Goal: Communication & Community: Answer question/provide support

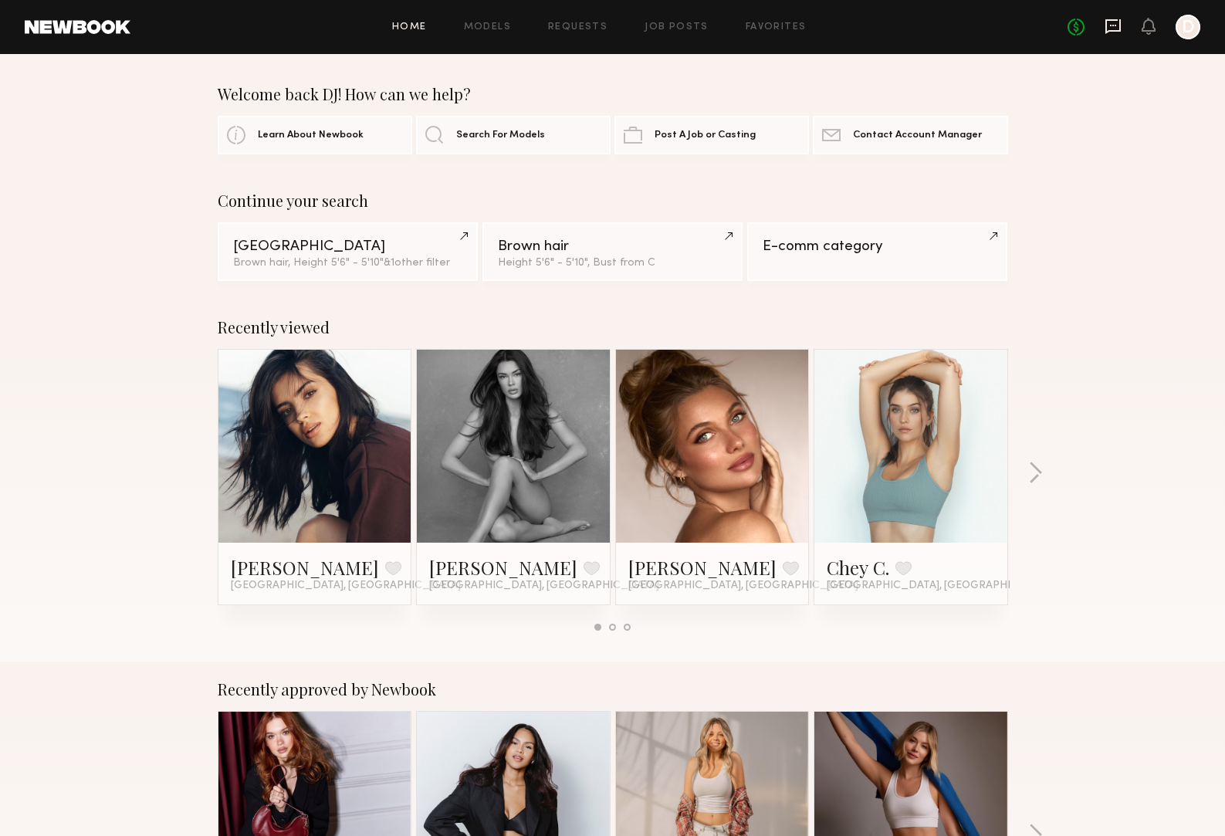
click at [1113, 25] on icon at bounding box center [1113, 26] width 6 height 2
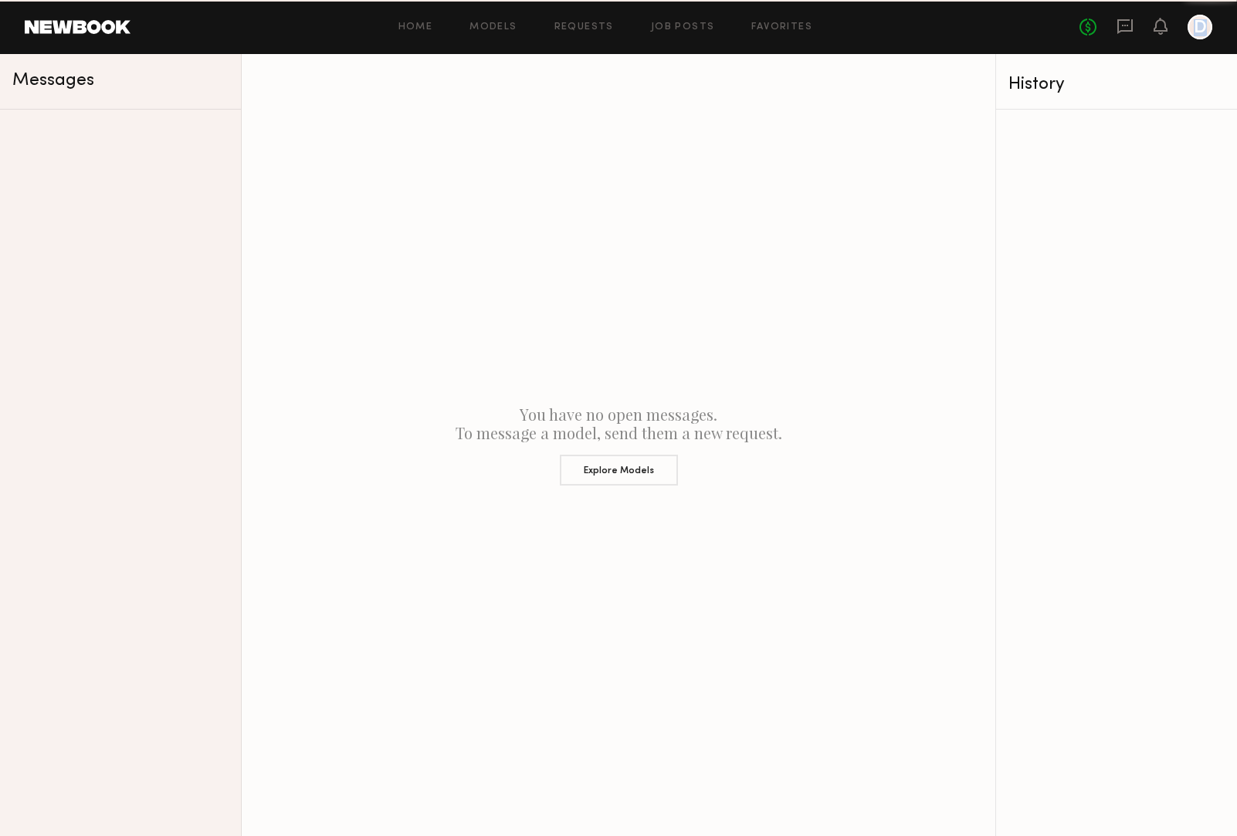
click at [1113, 25] on div "No fees up to $5,000 D" at bounding box center [1145, 27] width 133 height 25
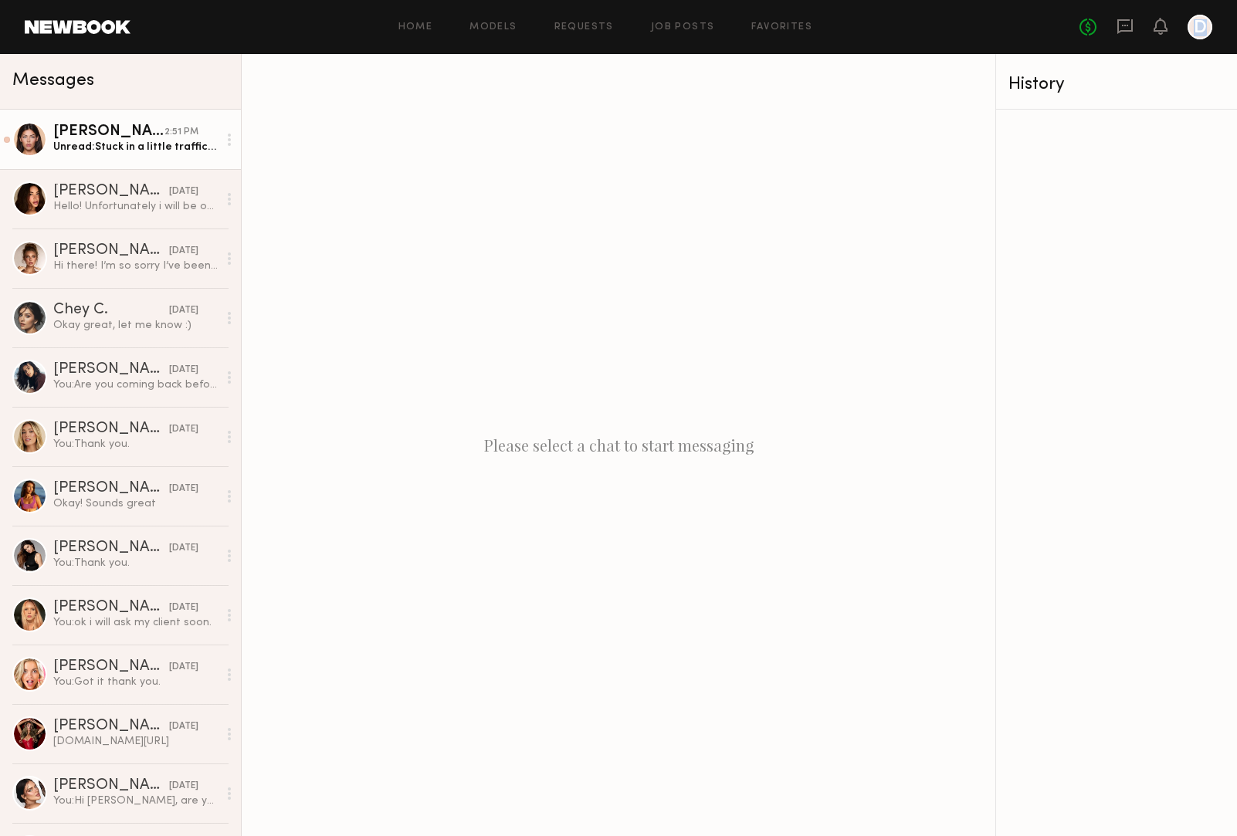
click at [138, 153] on div "Unread: Stuck in a little traffic- eta is 3:15" at bounding box center [135, 147] width 164 height 15
click at [138, 154] on div "Unread: Stuck in a little traffic- eta is 3:15" at bounding box center [135, 147] width 164 height 15
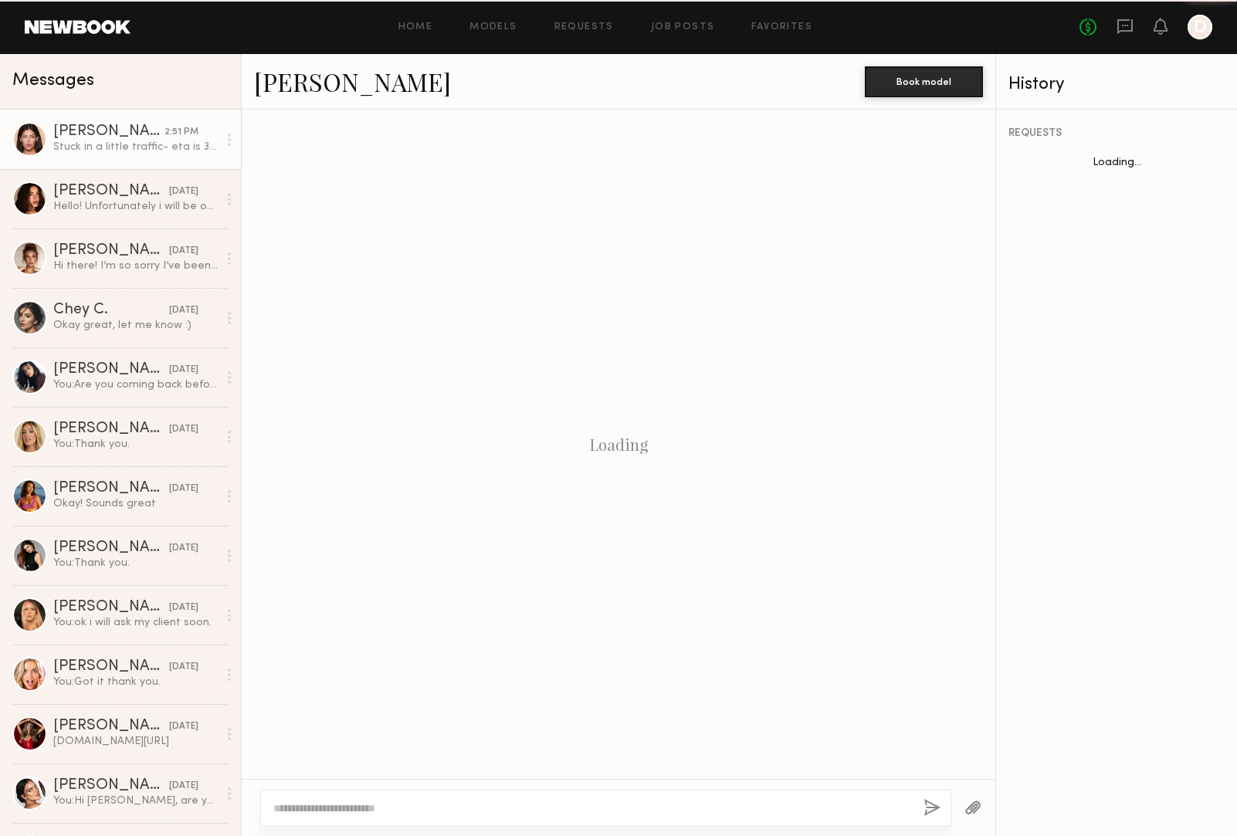
scroll to position [573, 0]
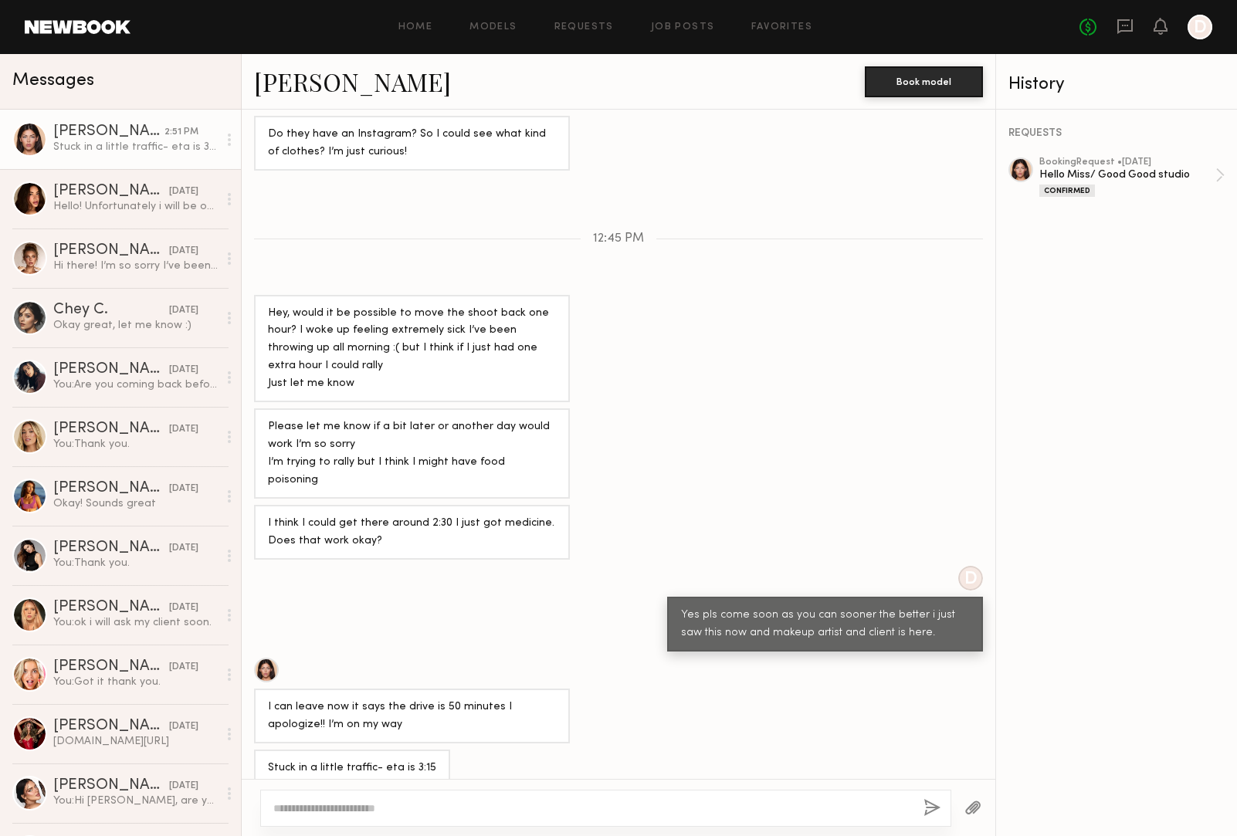
click at [422, 807] on textarea at bounding box center [592, 808] width 638 height 15
type textarea "*"
type textarea "**********"
click at [923, 809] on div "**********" at bounding box center [605, 800] width 691 height 53
click at [693, 795] on textarea "**********" at bounding box center [592, 800] width 638 height 31
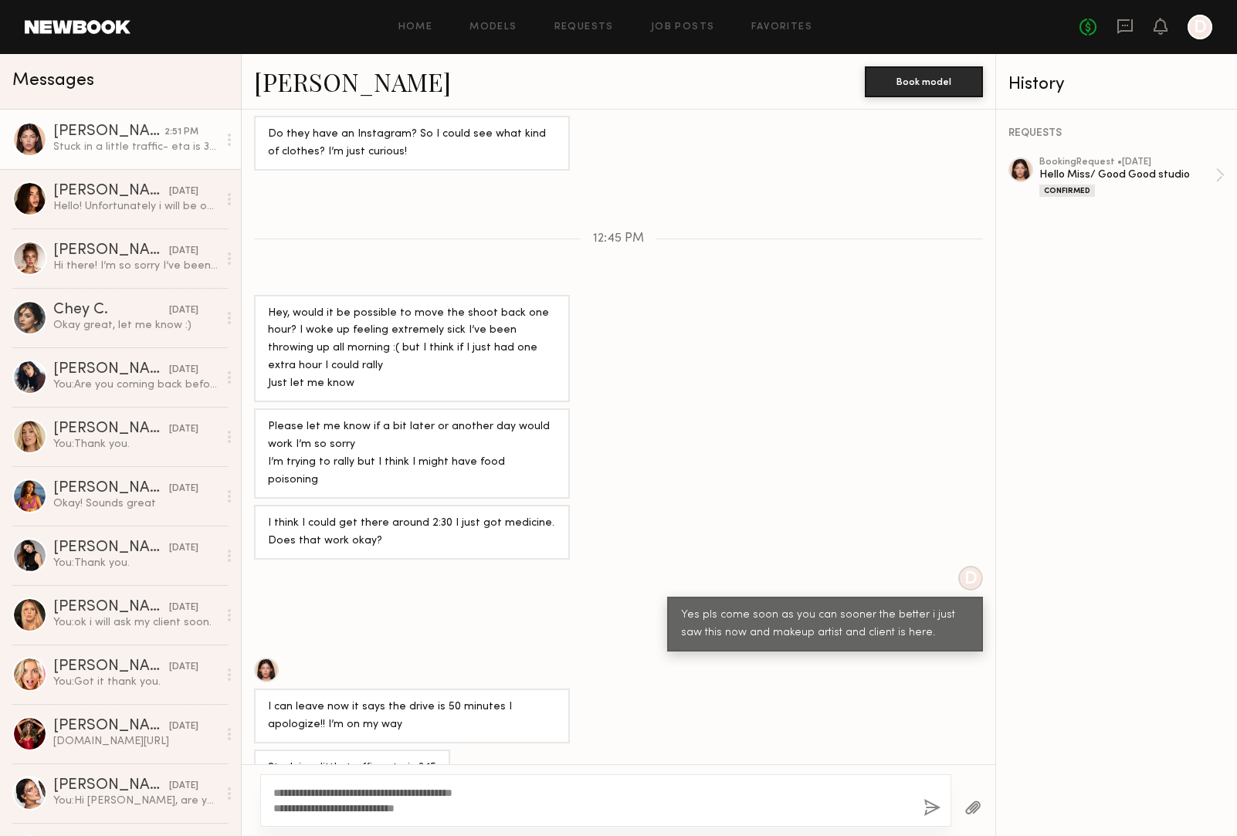
click at [925, 802] on button "button" at bounding box center [931, 808] width 17 height 19
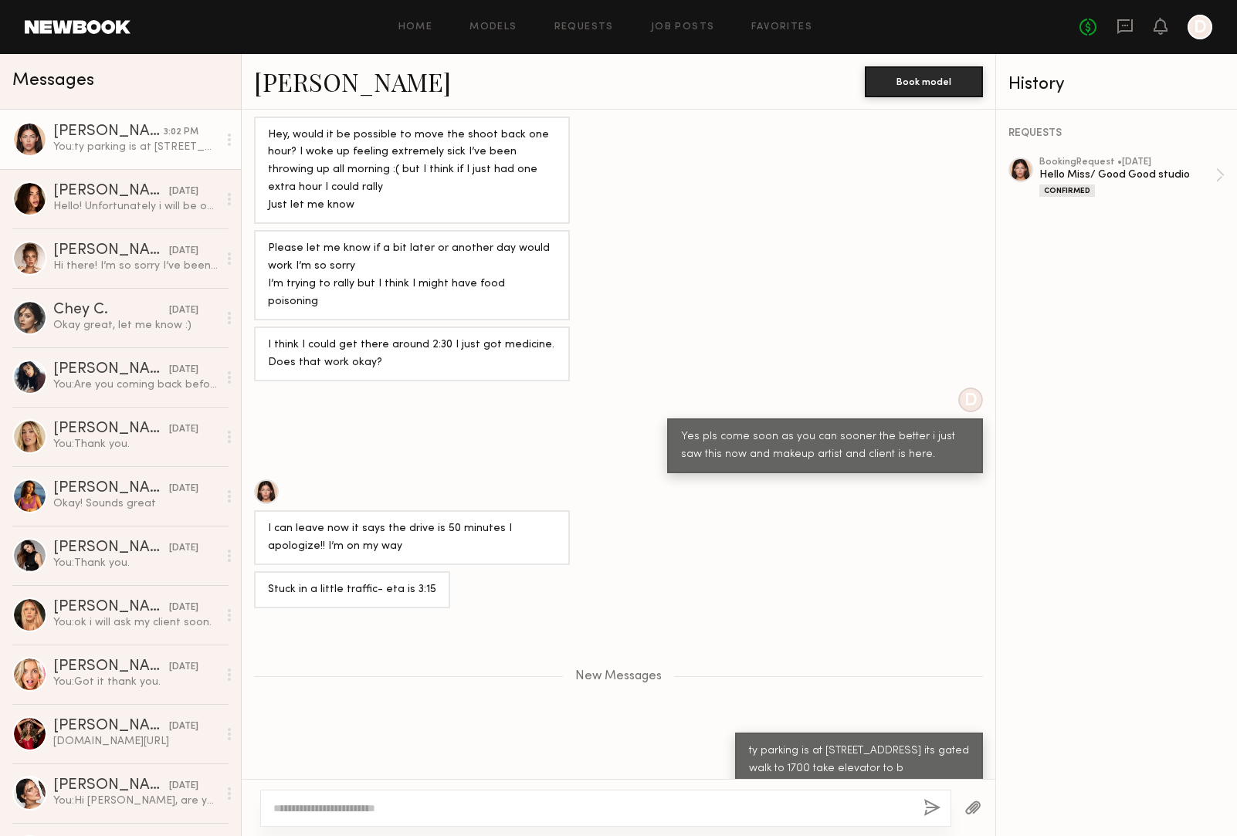
scroll to position [751, 0]
click at [97, 127] on div "[PERSON_NAME]" at bounding box center [108, 131] width 110 height 15
click at [79, 30] on link at bounding box center [78, 27] width 106 height 14
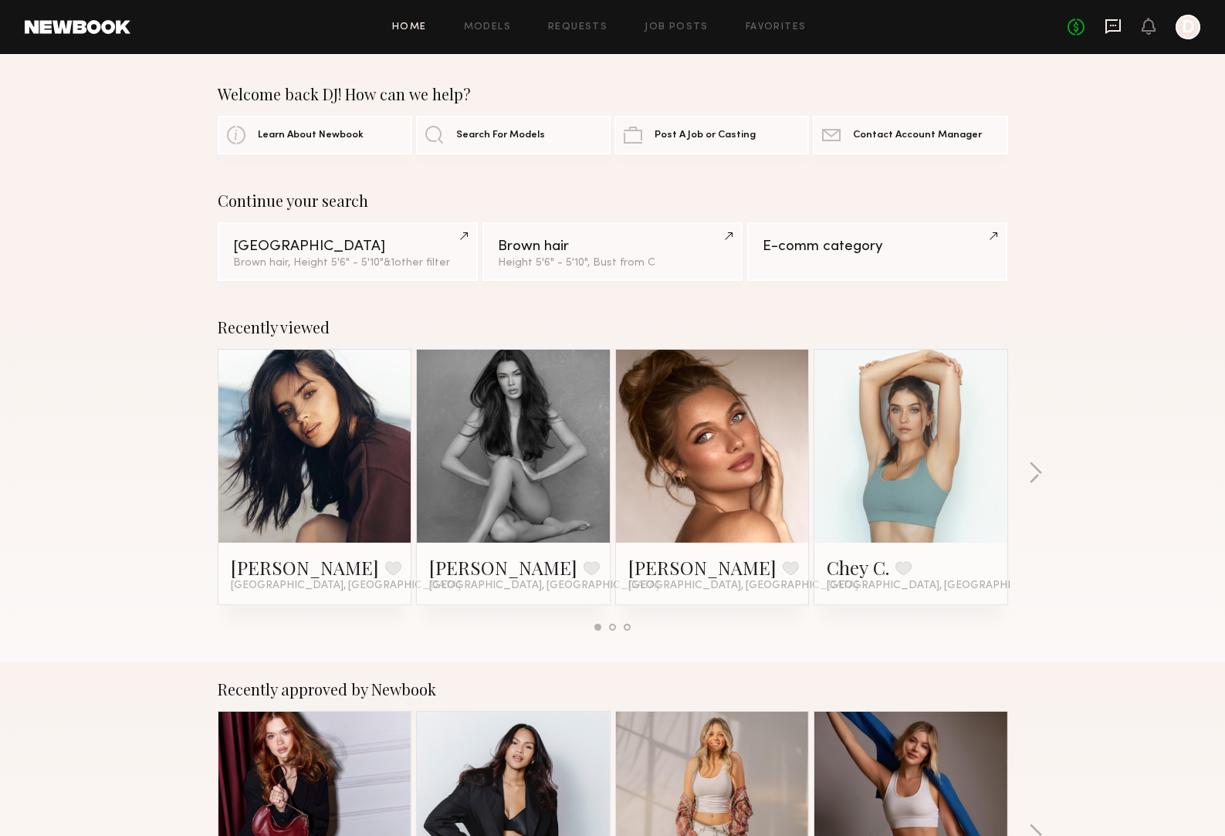
click at [1108, 23] on icon at bounding box center [1113, 26] width 17 height 17
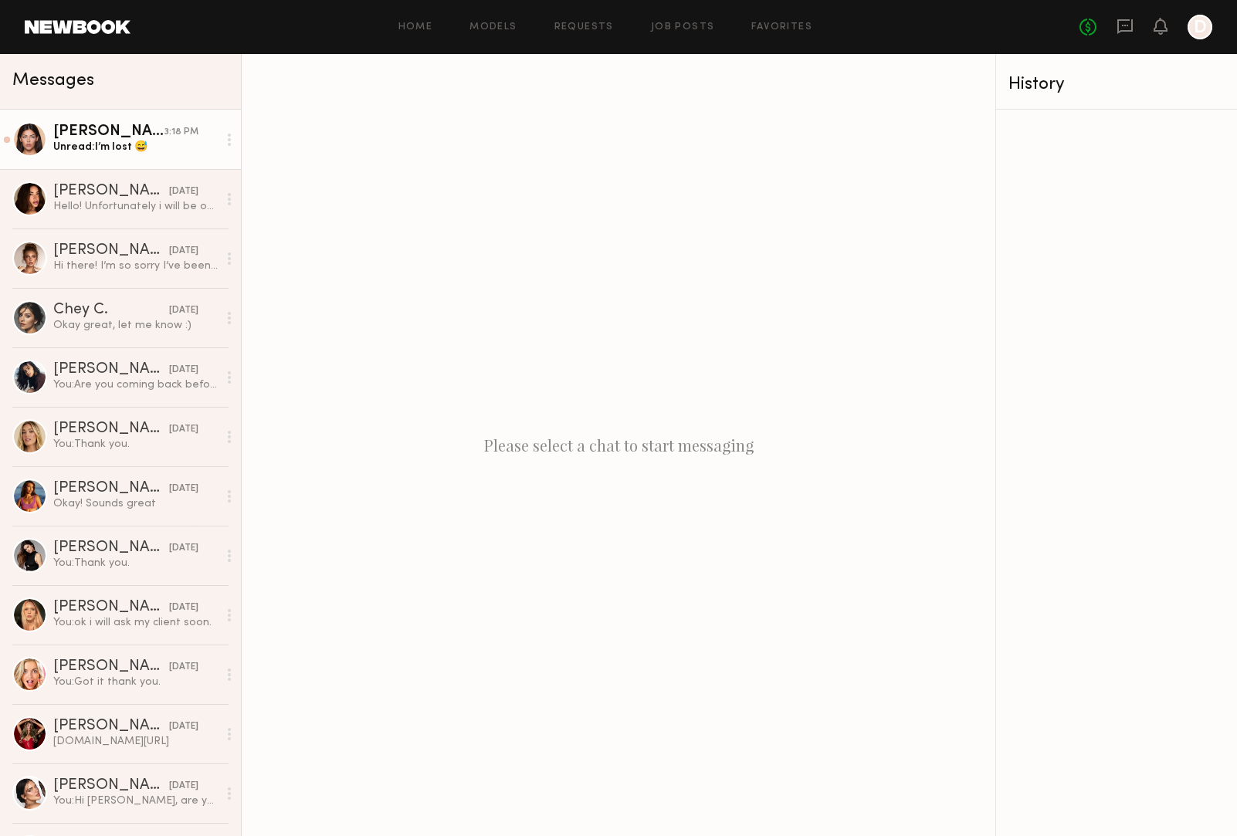
click at [103, 151] on div "Unread: I’m lost 😅" at bounding box center [135, 147] width 164 height 15
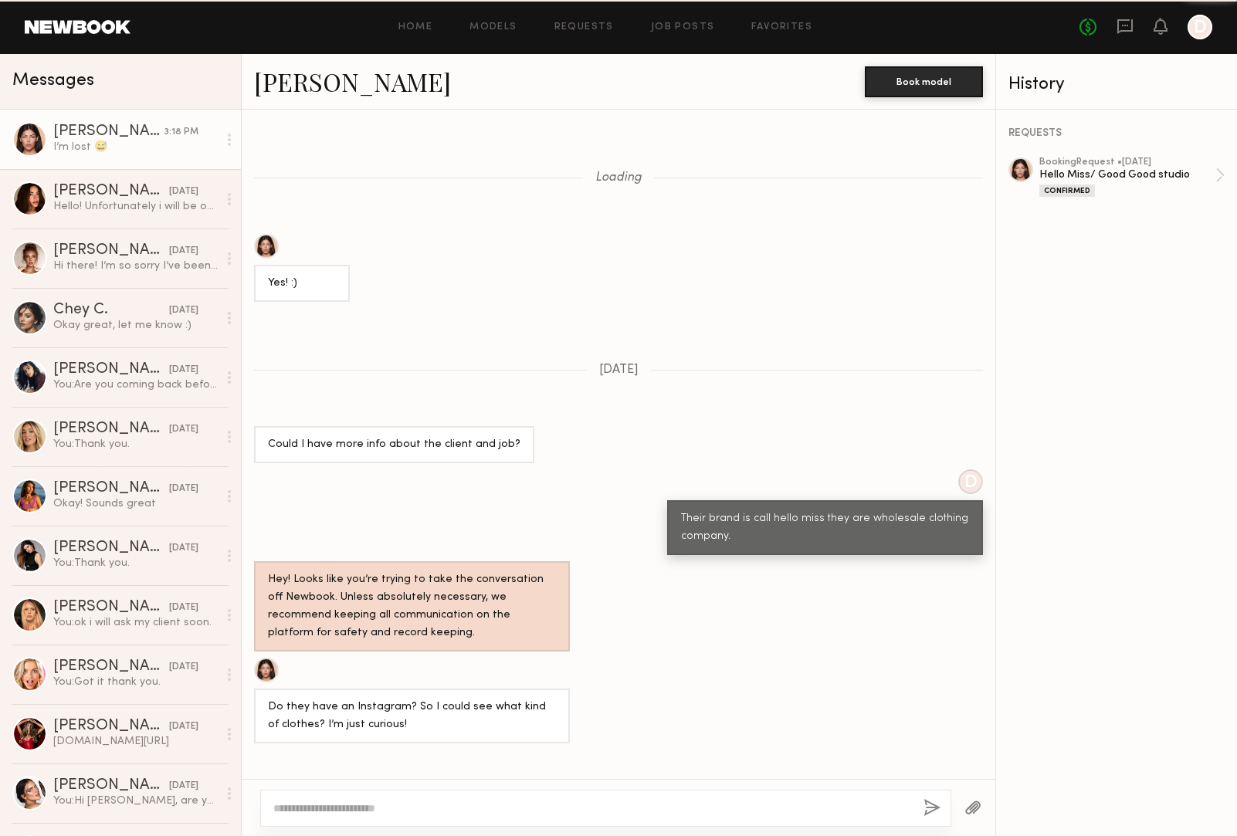
scroll to position [782, 0]
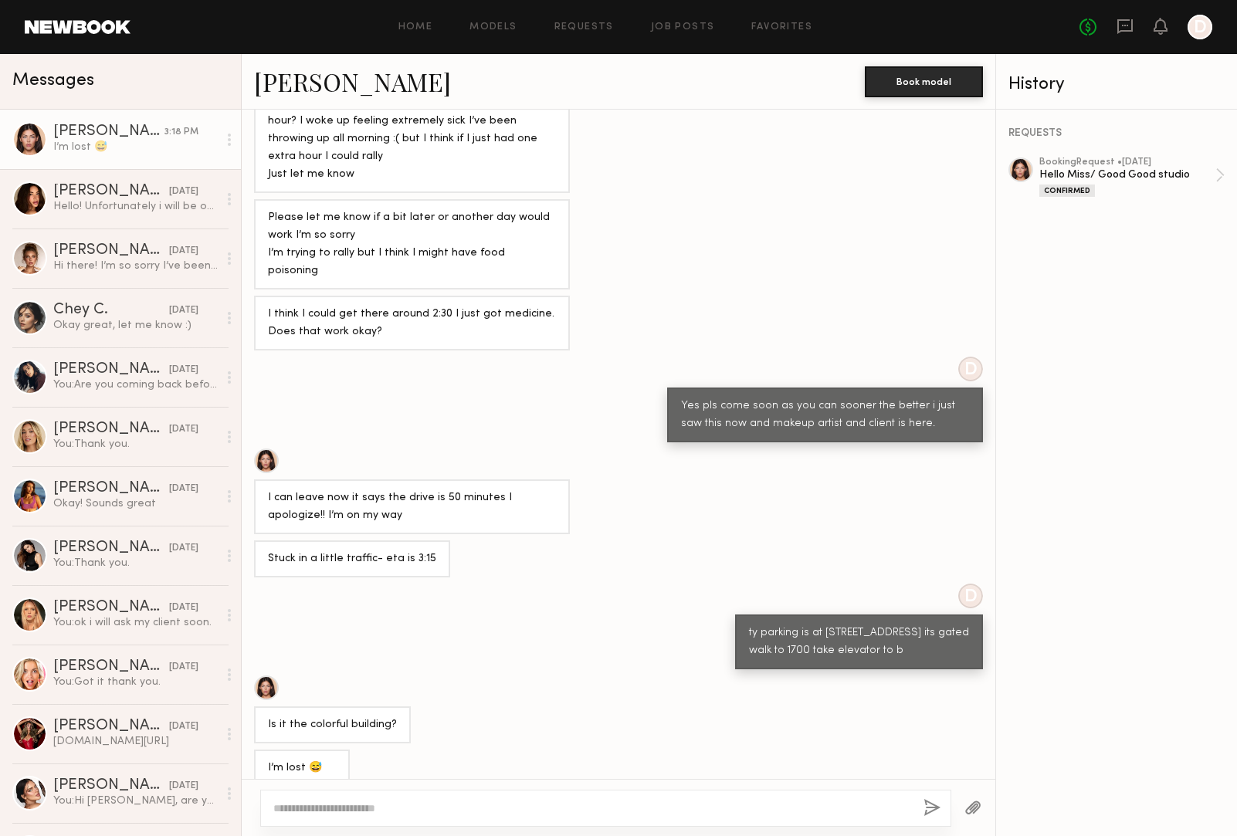
click at [391, 809] on textarea at bounding box center [592, 808] width 638 height 15
type textarea "*"
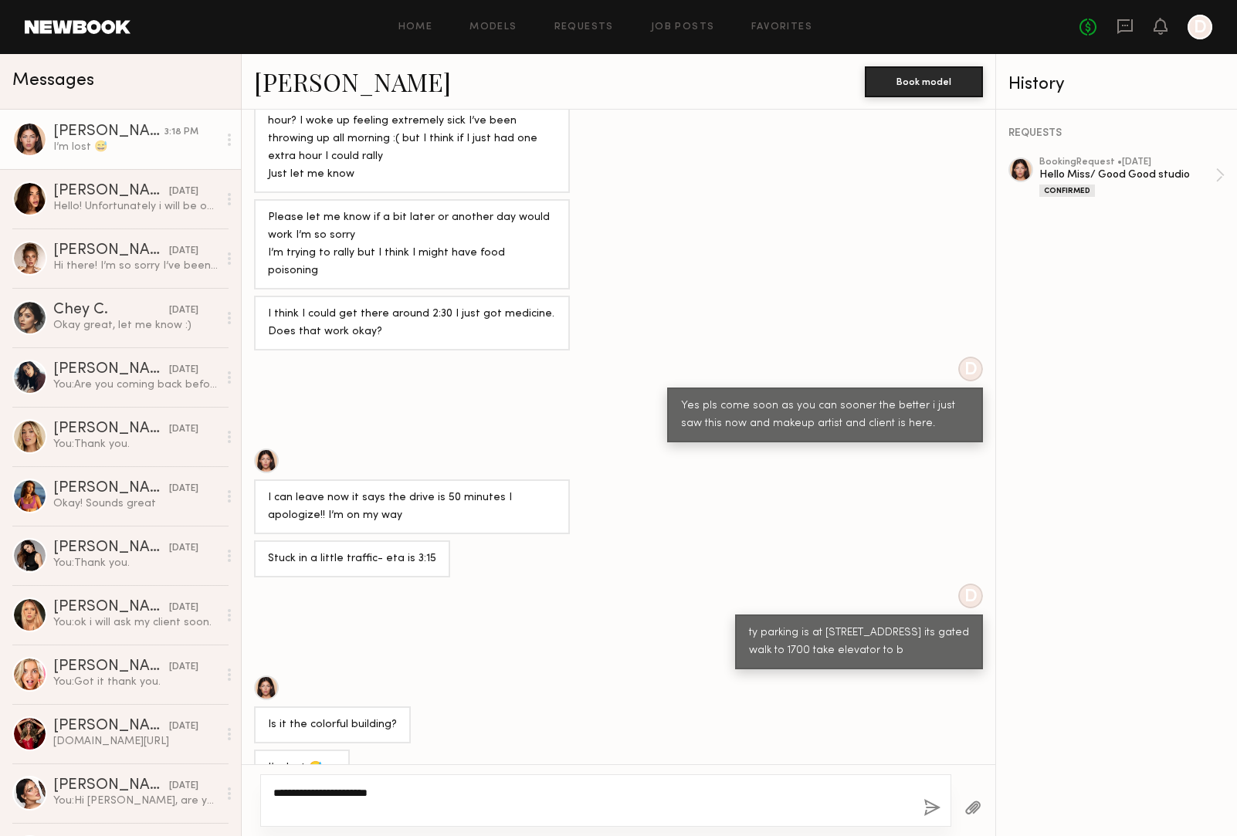
type textarea "**********"
click at [927, 809] on button "button" at bounding box center [931, 808] width 17 height 19
